Goal: Navigation & Orientation: Locate item on page

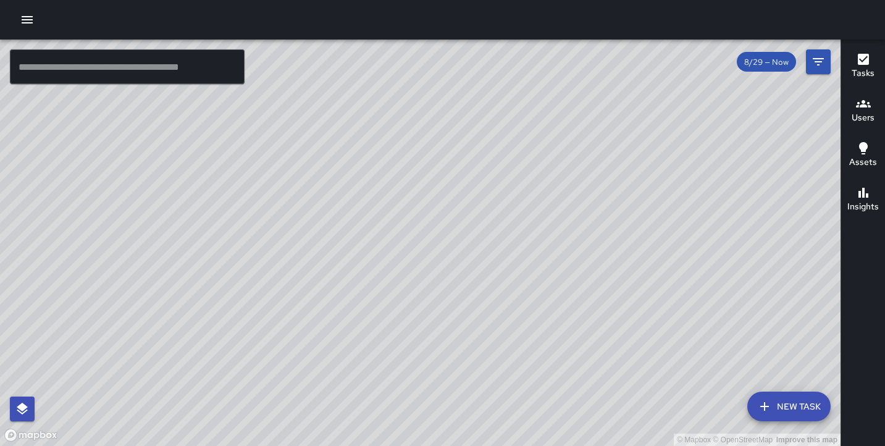
drag, startPoint x: 561, startPoint y: 160, endPoint x: 398, endPoint y: 249, distance: 186.3
click at [398, 249] on div "© Mapbox © OpenStreetMap Improve this map" at bounding box center [420, 243] width 840 height 406
drag, startPoint x: 330, startPoint y: 298, endPoint x: 385, endPoint y: 111, distance: 194.6
click at [385, 111] on div "© Mapbox © OpenStreetMap Improve this map" at bounding box center [420, 243] width 840 height 406
drag, startPoint x: 320, startPoint y: 245, endPoint x: 362, endPoint y: 107, distance: 144.0
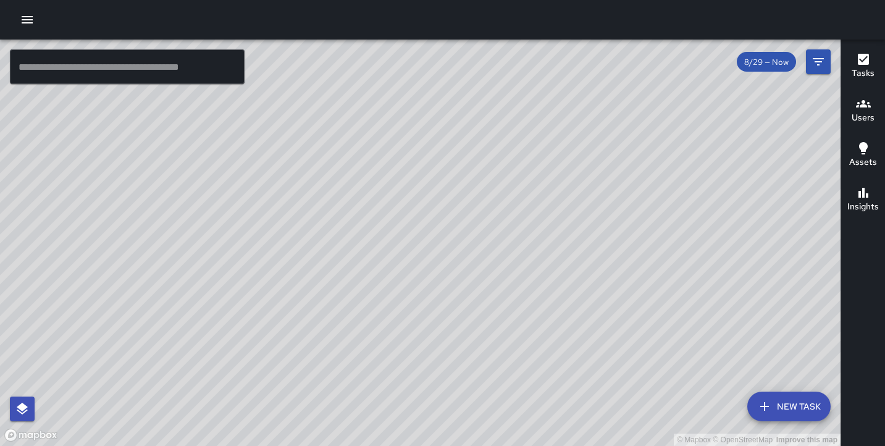
click at [363, 109] on div "© Mapbox © OpenStreetMap Improve this map" at bounding box center [420, 243] width 840 height 406
drag, startPoint x: 308, startPoint y: 271, endPoint x: 353, endPoint y: 135, distance: 143.5
click at [353, 135] on div "© Mapbox © OpenStreetMap Improve this map" at bounding box center [420, 243] width 840 height 406
drag, startPoint x: 272, startPoint y: 284, endPoint x: 340, endPoint y: 163, distance: 138.8
click at [340, 164] on div "© Mapbox © OpenStreetMap Improve this map" at bounding box center [420, 243] width 840 height 406
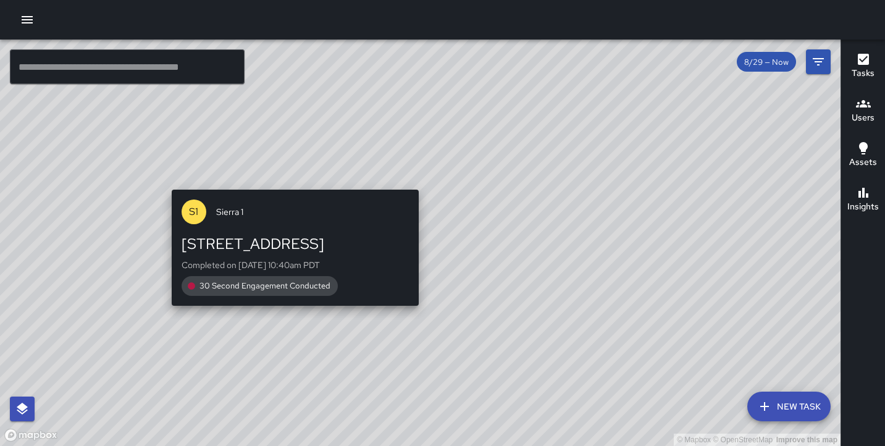
drag, startPoint x: 220, startPoint y: 260, endPoint x: 291, endPoint y: 178, distance: 108.1
click at [291, 178] on div "© Mapbox © OpenStreetMap Improve this map [GEOGRAPHIC_DATA][STREET_ADDRESS] Com…" at bounding box center [420, 243] width 840 height 406
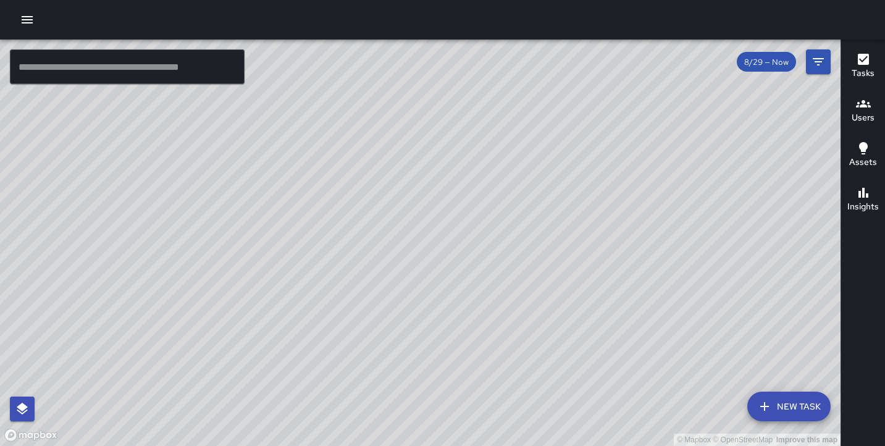
drag, startPoint x: 158, startPoint y: 337, endPoint x: -10, endPoint y: 388, distance: 175.4
click at [0, 388] on html "© Mapbox © OpenStreetMap Improve this map ​ New Task 8/29 — Now Map Layers Task…" at bounding box center [442, 223] width 885 height 446
drag, startPoint x: 148, startPoint y: 236, endPoint x: 144, endPoint y: 458, distance: 221.7
click at [144, 445] on html "© Mapbox © OpenStreetMap Improve this map ​ New Task 8/29 — Now Map Layers Task…" at bounding box center [442, 223] width 885 height 446
drag, startPoint x: 225, startPoint y: 311, endPoint x: 226, endPoint y: 441, distance: 129.7
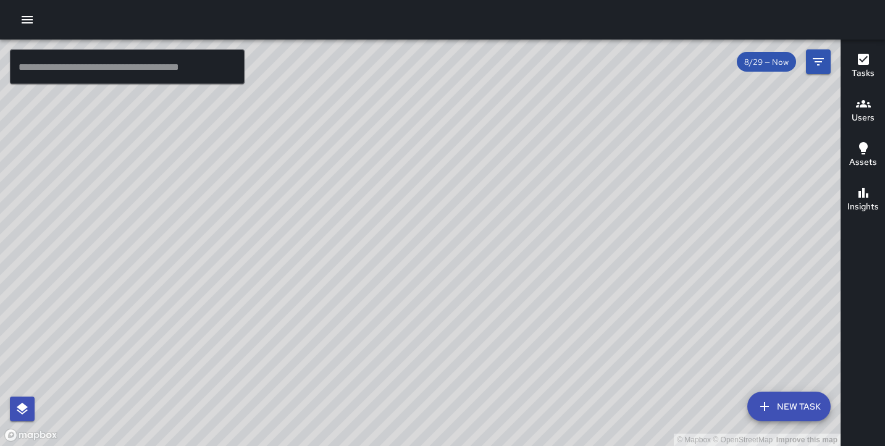
click at [229, 443] on div "© Mapbox © OpenStreetMap Improve this map S5 Sierra 5 [STREET_ADDRESS] Complete…" at bounding box center [420, 243] width 840 height 406
drag, startPoint x: 332, startPoint y: 329, endPoint x: 128, endPoint y: 459, distance: 242.1
click at [128, 445] on html "© Mapbox © OpenStreetMap Improve this map ​ New Task 8/29 — Now Map Layers Task…" at bounding box center [442, 223] width 885 height 446
drag, startPoint x: 362, startPoint y: 244, endPoint x: 443, endPoint y: 482, distance: 251.1
click at [443, 445] on html "© Mapbox © OpenStreetMap Improve this map ​ New Task 8/29 — Now Map Layers Task…" at bounding box center [442, 223] width 885 height 446
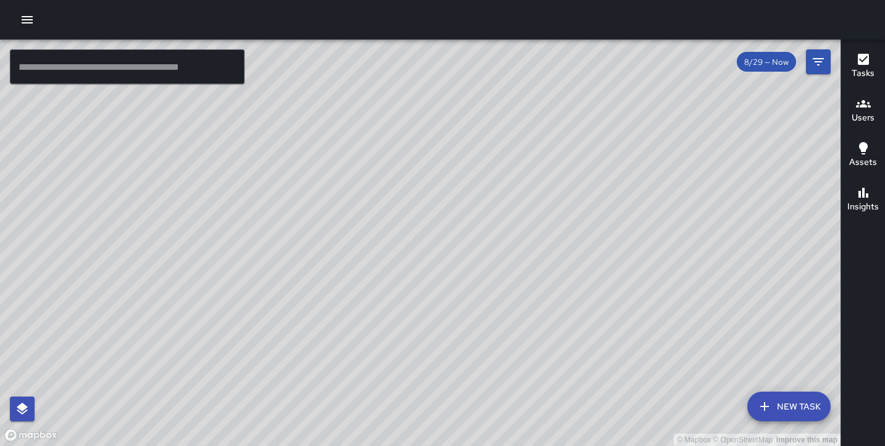
drag, startPoint x: 454, startPoint y: 333, endPoint x: 238, endPoint y: 438, distance: 239.7
click at [238, 438] on div "© Mapbox © OpenStreetMap Improve this map" at bounding box center [420, 243] width 840 height 406
drag, startPoint x: 309, startPoint y: 370, endPoint x: 464, endPoint y: 136, distance: 280.2
click at [460, 143] on div "© Mapbox © OpenStreetMap Improve this map" at bounding box center [420, 243] width 840 height 406
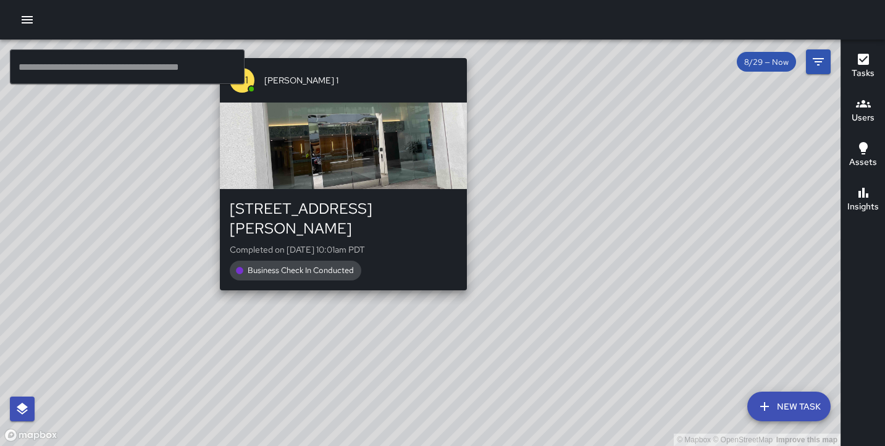
drag, startPoint x: 295, startPoint y: 304, endPoint x: 426, endPoint y: 201, distance: 167.1
click at [427, 198] on div "© Mapbox © OpenStreetMap Improve this map M1 [PERSON_NAME] 1 [STREET_ADDRESS][P…" at bounding box center [420, 243] width 840 height 406
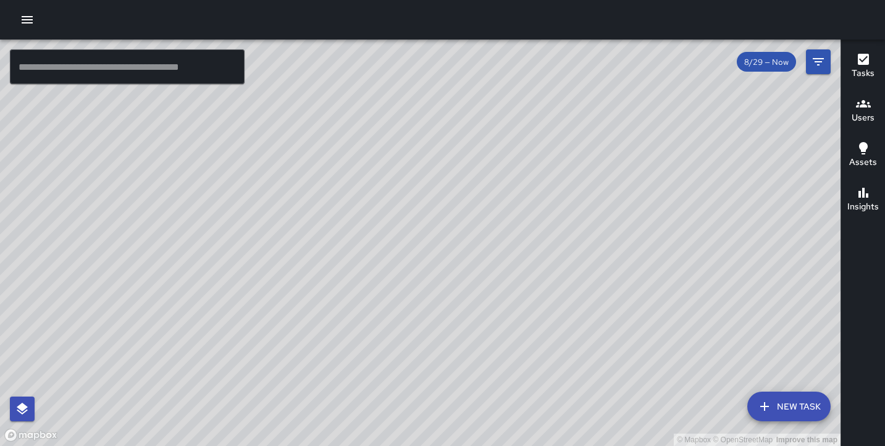
drag, startPoint x: 285, startPoint y: 301, endPoint x: 370, endPoint y: 180, distance: 147.7
click at [369, 180] on div "© Mapbox © OpenStreetMap Improve this map" at bounding box center [420, 243] width 840 height 406
drag, startPoint x: 287, startPoint y: 294, endPoint x: 324, endPoint y: 172, distance: 127.9
click at [324, 174] on div "© Mapbox © OpenStreetMap Improve this map" at bounding box center [420, 243] width 840 height 406
